Goal: Transaction & Acquisition: Obtain resource

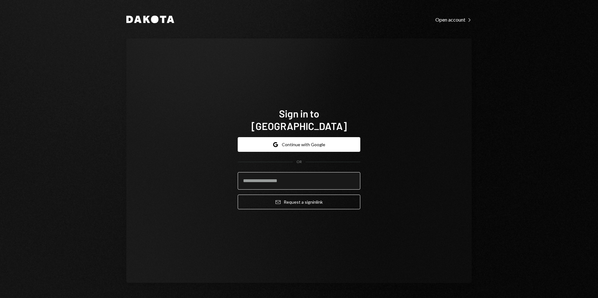
click at [284, 172] on input "email" at bounding box center [299, 181] width 123 height 18
type input "**********"
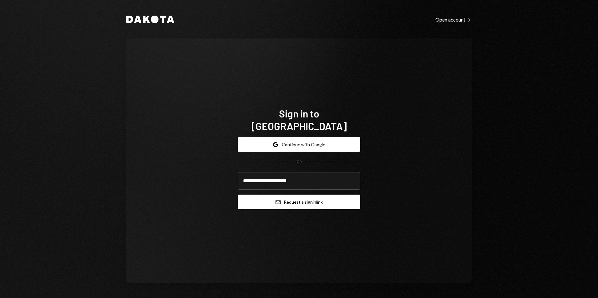
click at [297, 198] on button "Email Request a sign in link" at bounding box center [299, 202] width 123 height 15
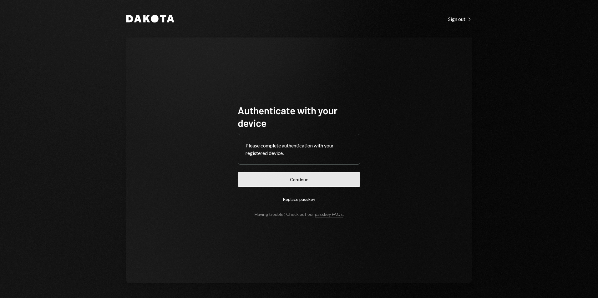
click at [280, 181] on button "Continue" at bounding box center [299, 179] width 123 height 15
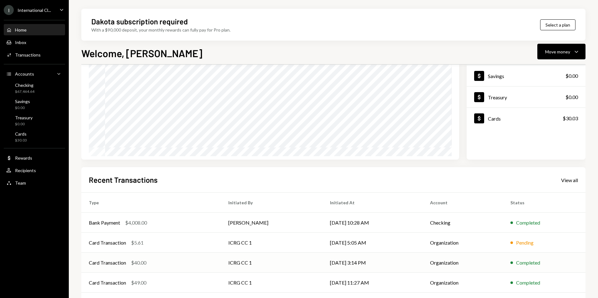
scroll to position [63, 0]
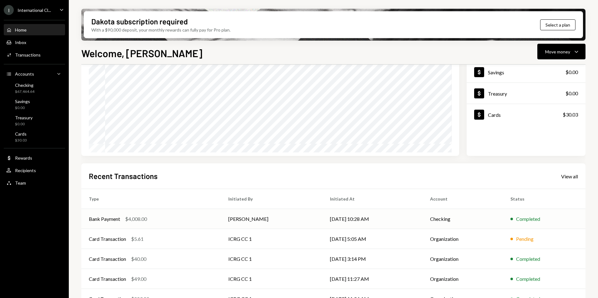
click at [552, 218] on div "Completed" at bounding box center [544, 220] width 68 height 8
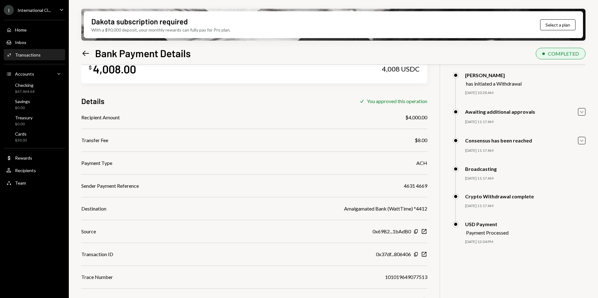
scroll to position [50, 0]
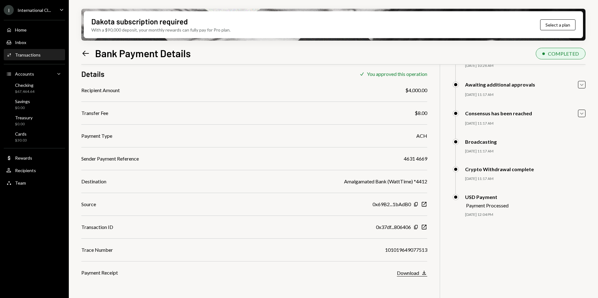
click at [409, 276] on button "Download Download" at bounding box center [412, 273] width 30 height 7
